Goal: Information Seeking & Learning: Learn about a topic

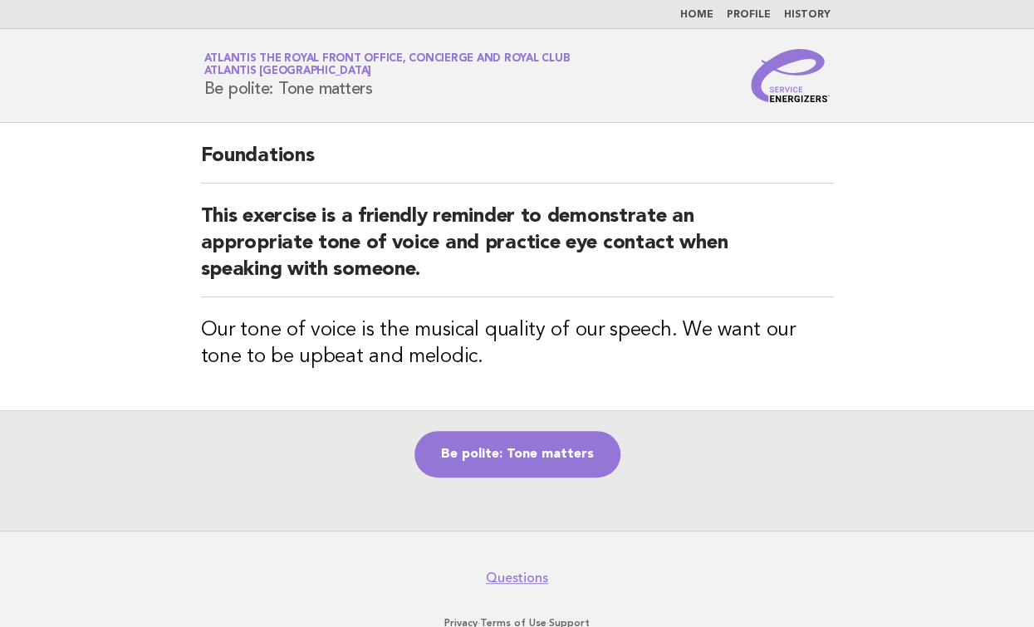
click at [580, 375] on div "Foundations This exercise is a friendly reminder to demonstrate an appropriate …" at bounding box center [517, 266] width 673 height 287
click at [538, 439] on link "Be polite: Tone matters" at bounding box center [518, 454] width 206 height 47
click at [456, 331] on h3 "Our tone of voice is the musical quality of our speech. We want our tone to be …" at bounding box center [517, 343] width 633 height 53
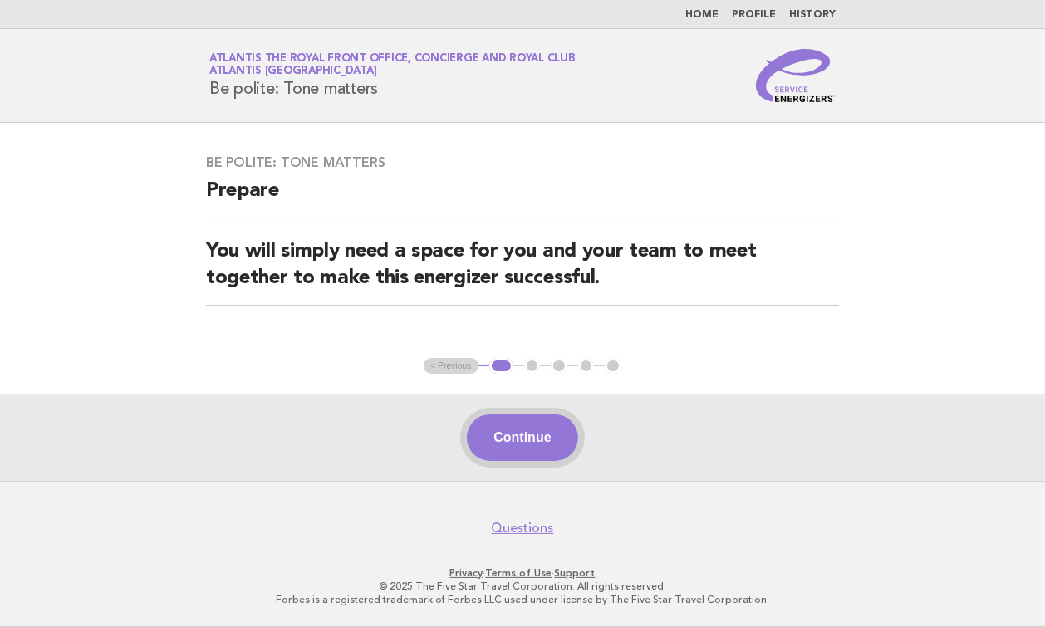
click at [525, 429] on button "Continue" at bounding box center [522, 438] width 110 height 47
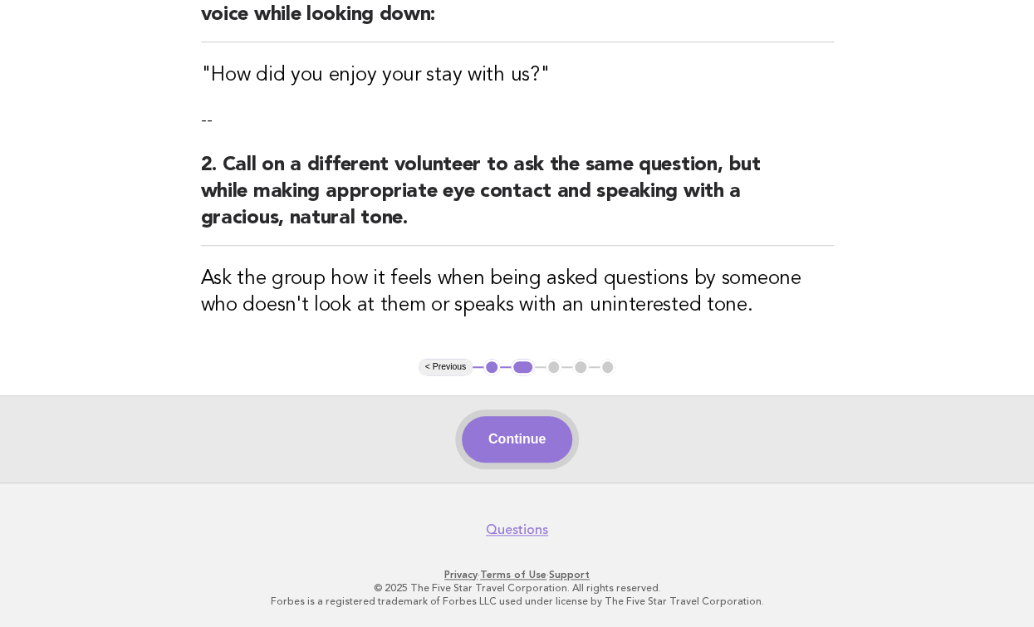
click at [518, 419] on button "Continue" at bounding box center [517, 439] width 110 height 47
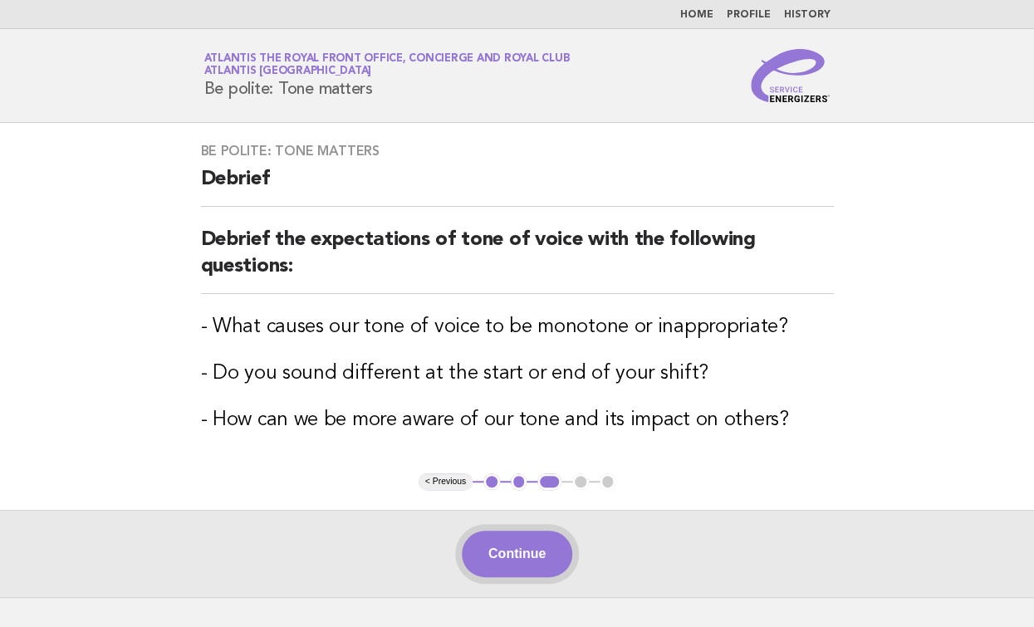
click at [515, 564] on button "Continue" at bounding box center [517, 554] width 110 height 47
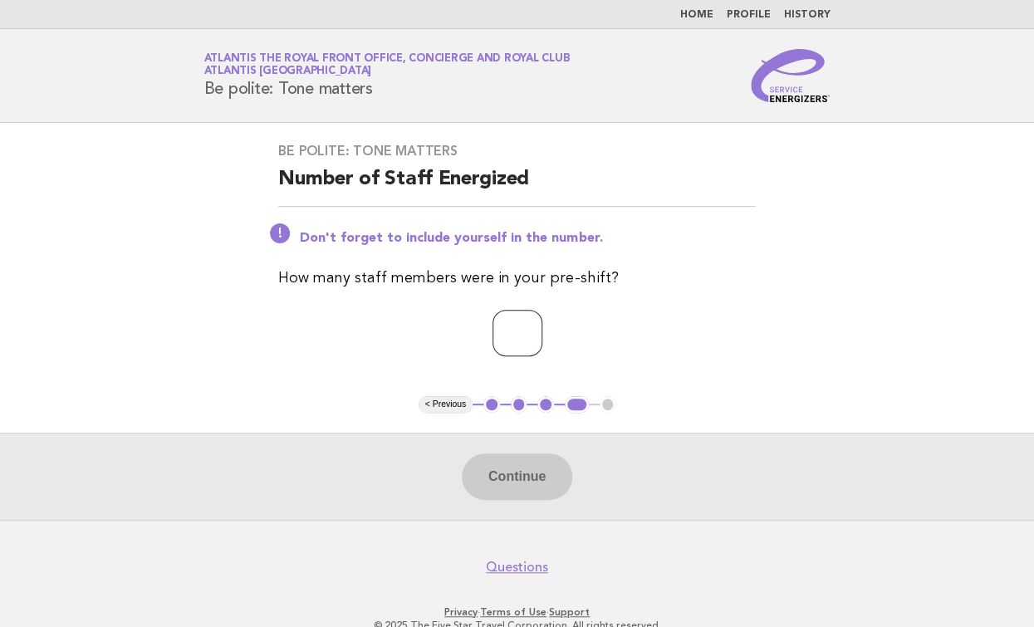
click at [542, 319] on input "number" at bounding box center [518, 333] width 50 height 47
click at [542, 324] on input "number" at bounding box center [518, 333] width 50 height 47
click at [542, 326] on input "*" at bounding box center [518, 333] width 50 height 47
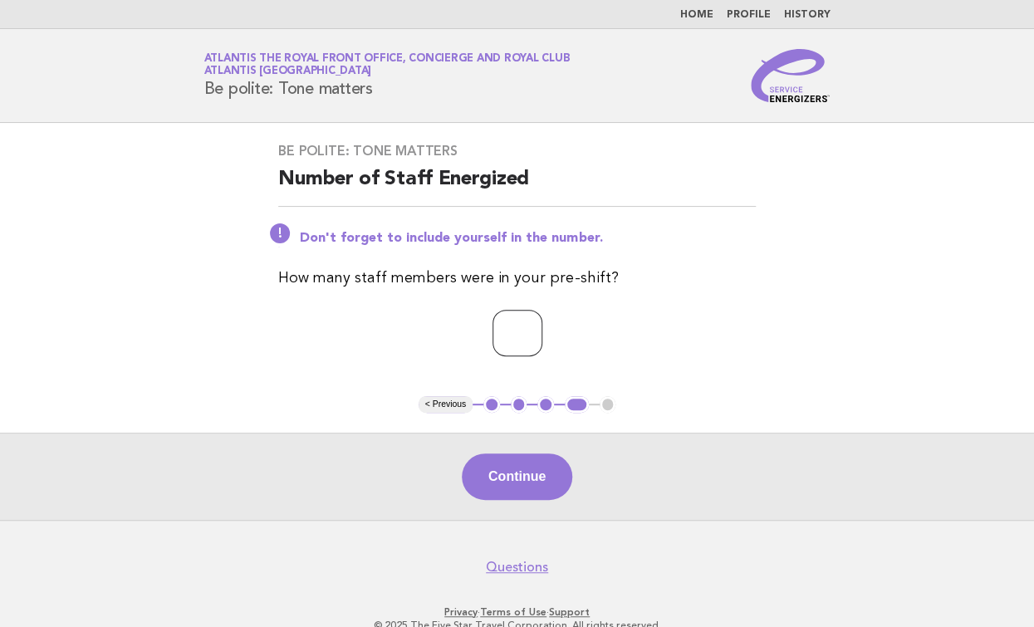
click at [542, 326] on input "*" at bounding box center [518, 333] width 50 height 47
type input "*"
click at [542, 326] on input "*" at bounding box center [518, 333] width 50 height 47
click at [555, 470] on button "Continue" at bounding box center [517, 477] width 110 height 47
